Goal: Task Accomplishment & Management: Manage account settings

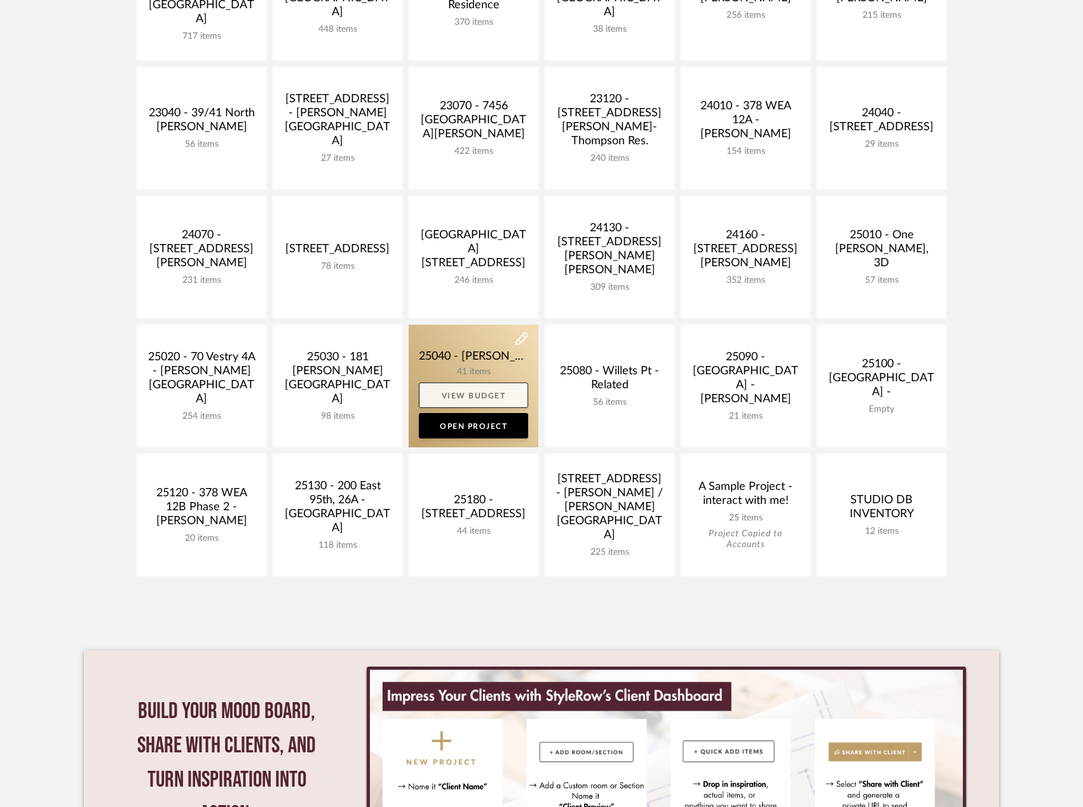
scroll to position [381, 0]
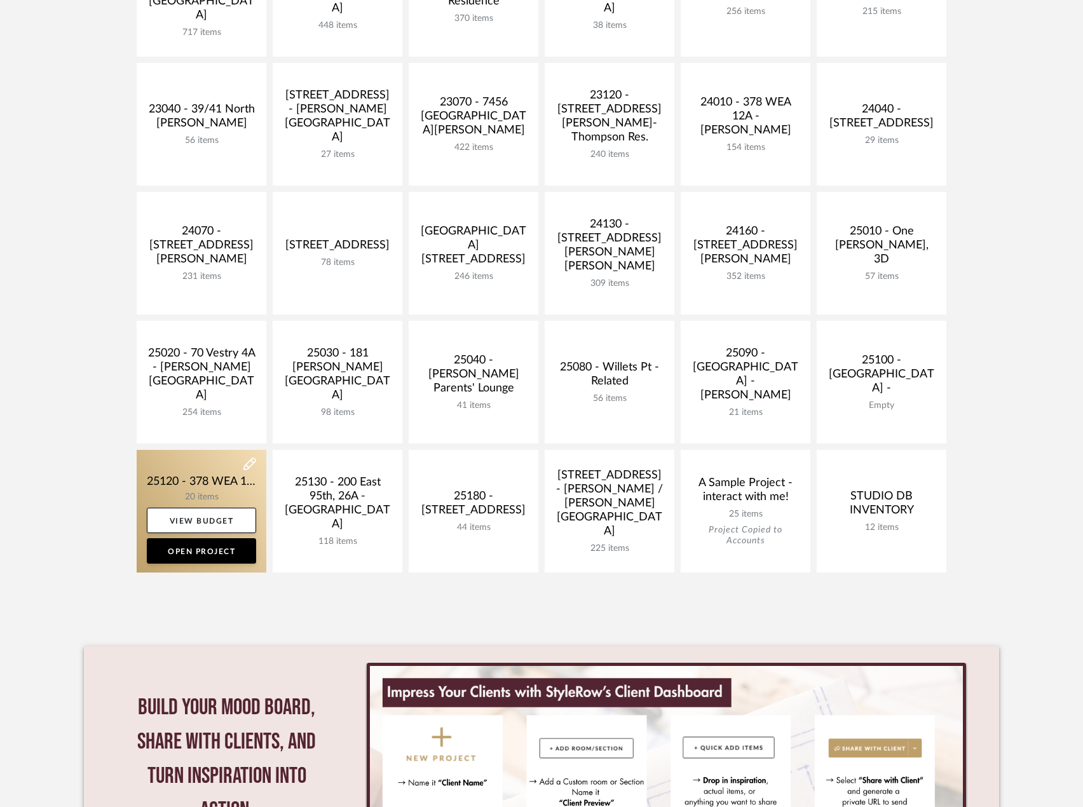
click at [222, 485] on link at bounding box center [202, 511] width 130 height 123
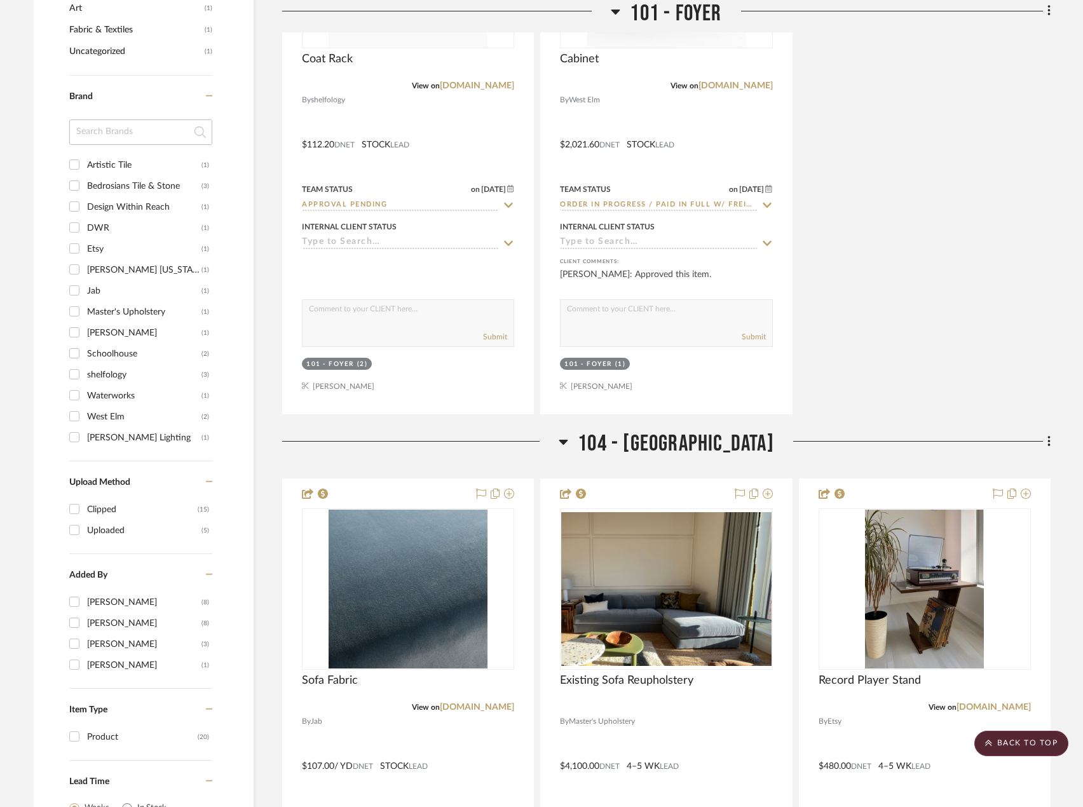
scroll to position [763, 0]
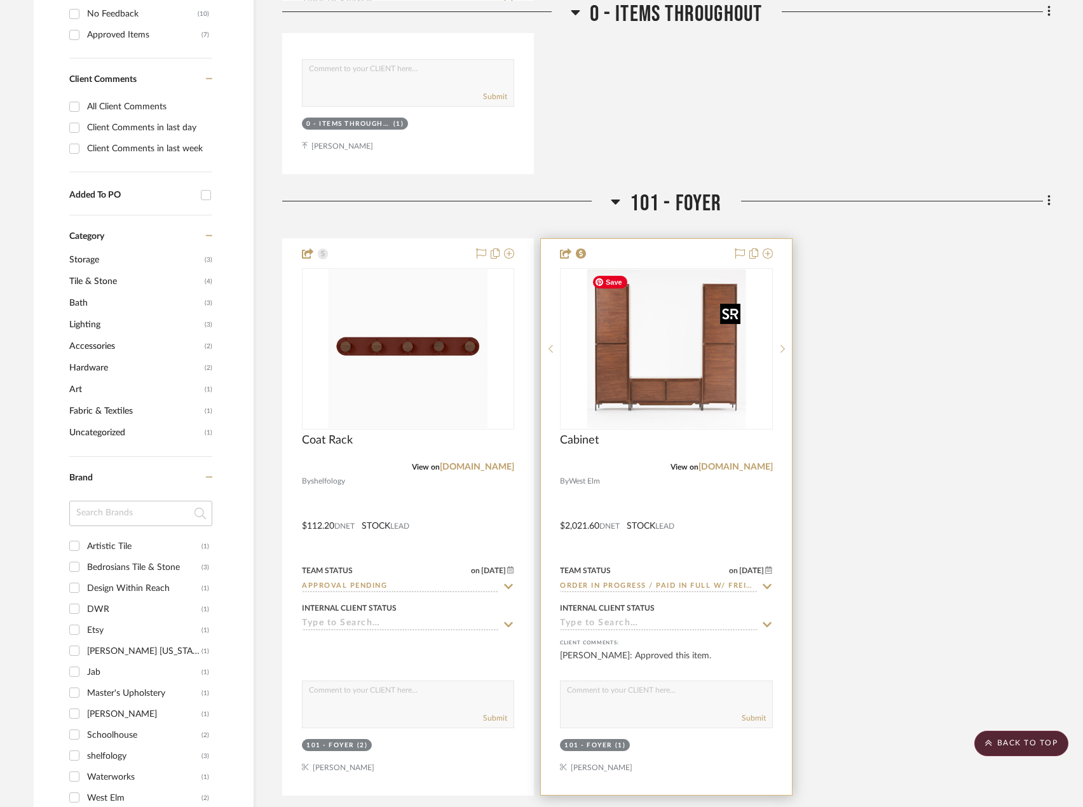
click at [589, 327] on img "0" at bounding box center [666, 348] width 159 height 159
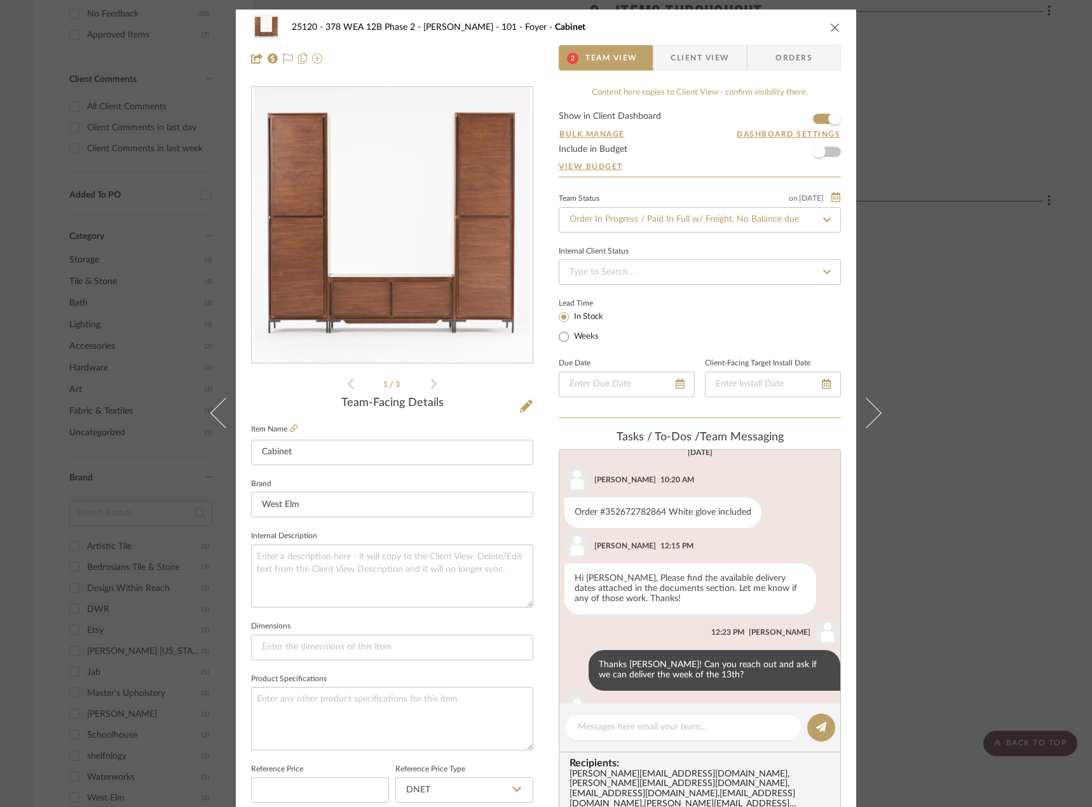
scroll to position [61, 0]
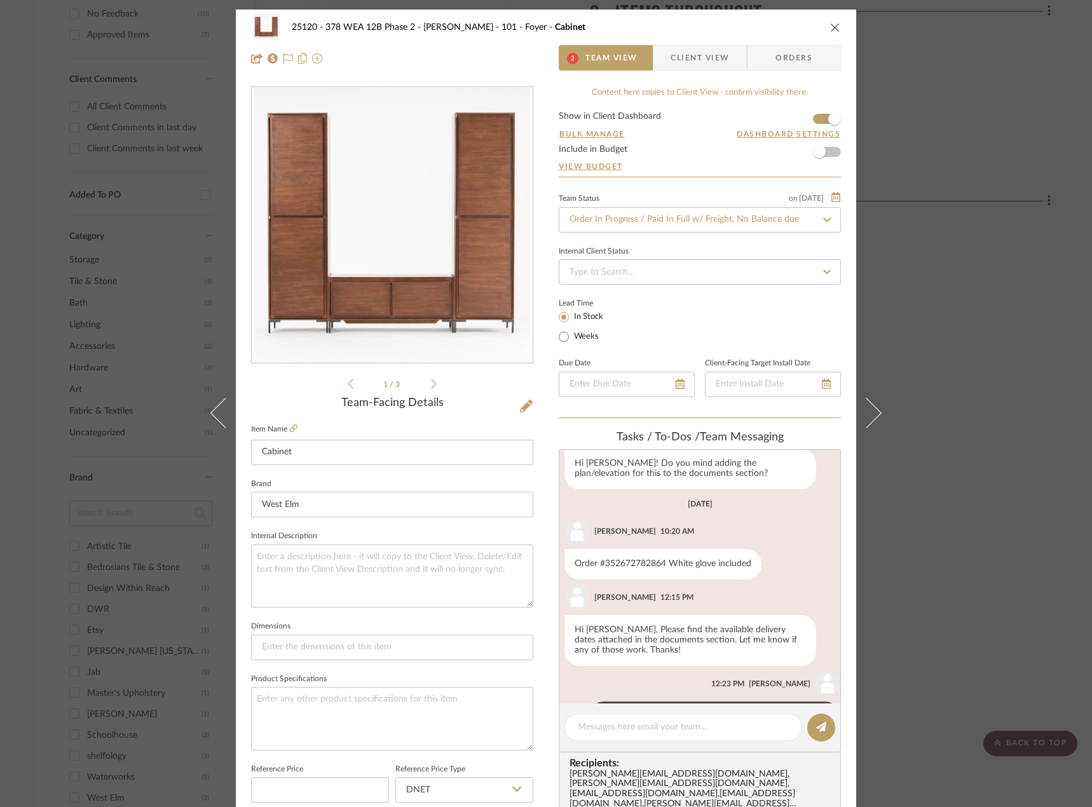
drag, startPoint x: 941, startPoint y: 335, endPoint x: 669, endPoint y: 328, distance: 272.1
click at [924, 334] on div "25120 - 378 WEA 12B Phase 2 - Mautner 101 - Foyer Cabinet 2 Team View Client Vi…" at bounding box center [546, 403] width 1092 height 807
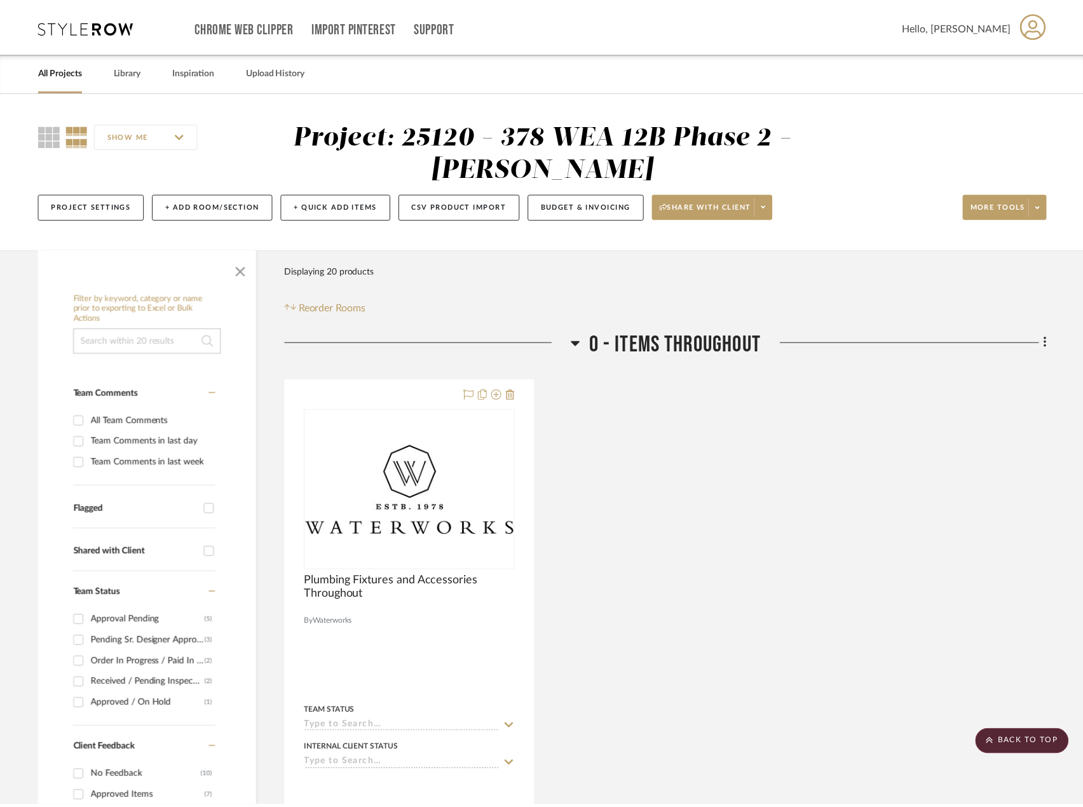
scroll to position [763, 0]
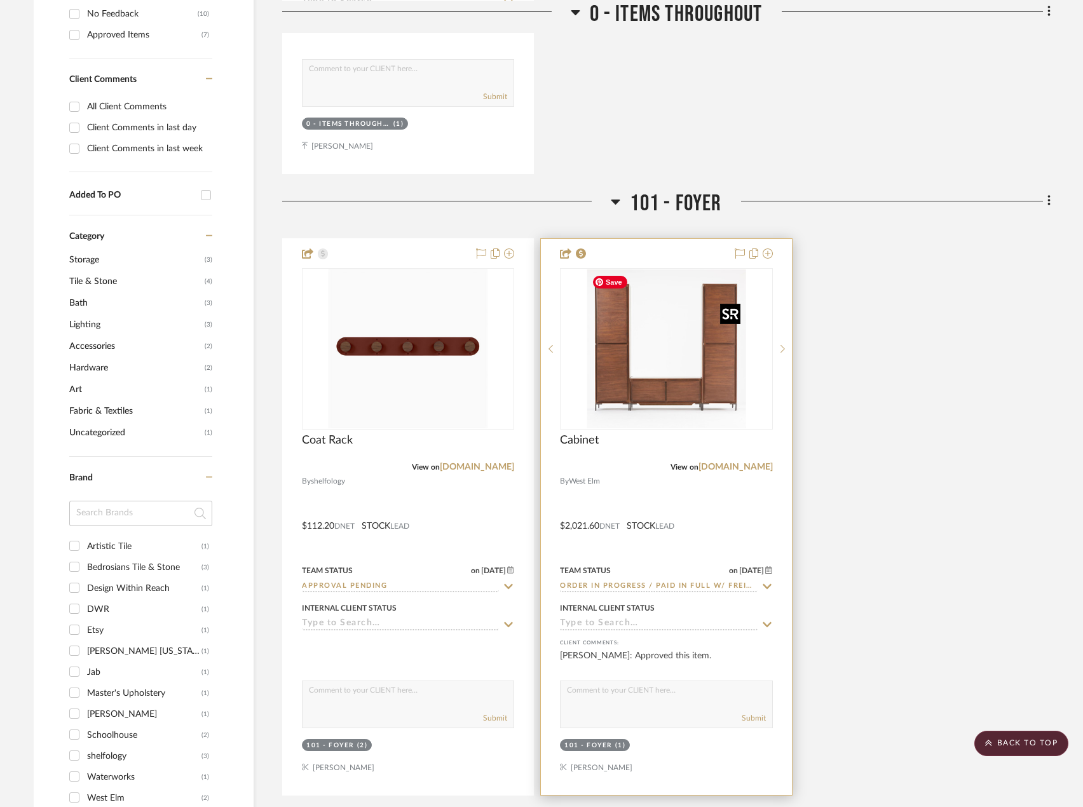
click at [657, 381] on img "0" at bounding box center [666, 348] width 159 height 159
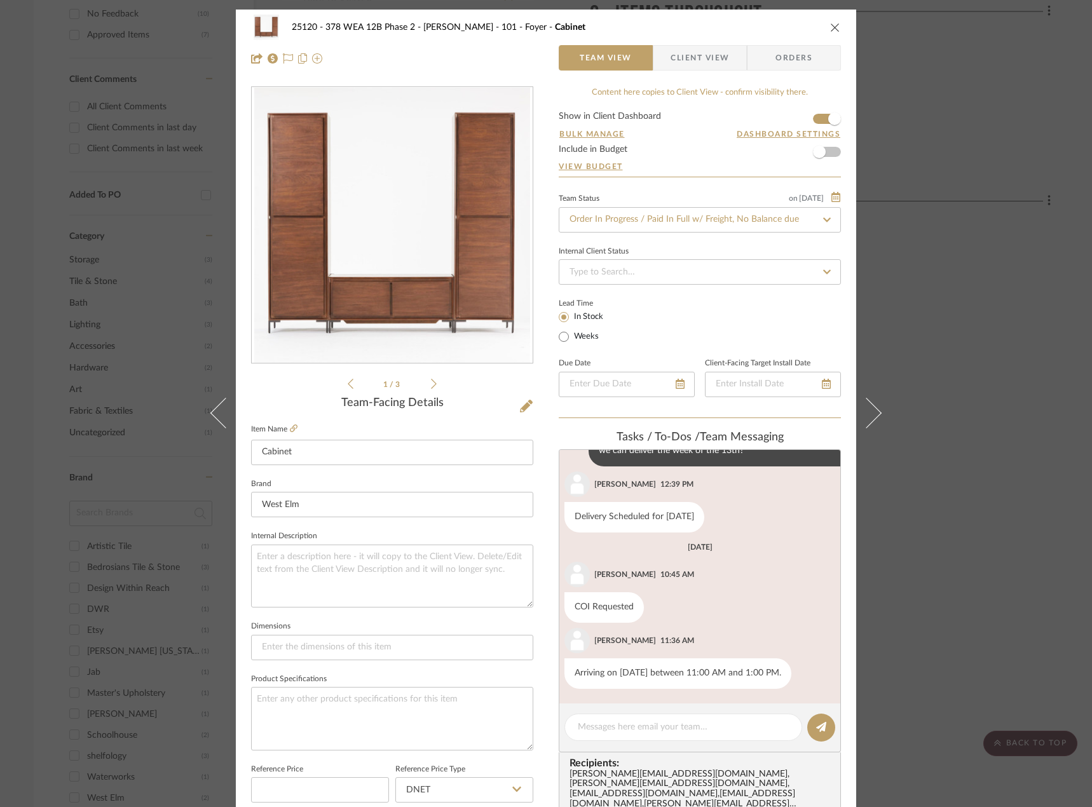
scroll to position [347, 0]
click at [636, 731] on textarea at bounding box center [683, 727] width 211 height 13
type textarea "Hi"
